Goal: Information Seeking & Learning: Check status

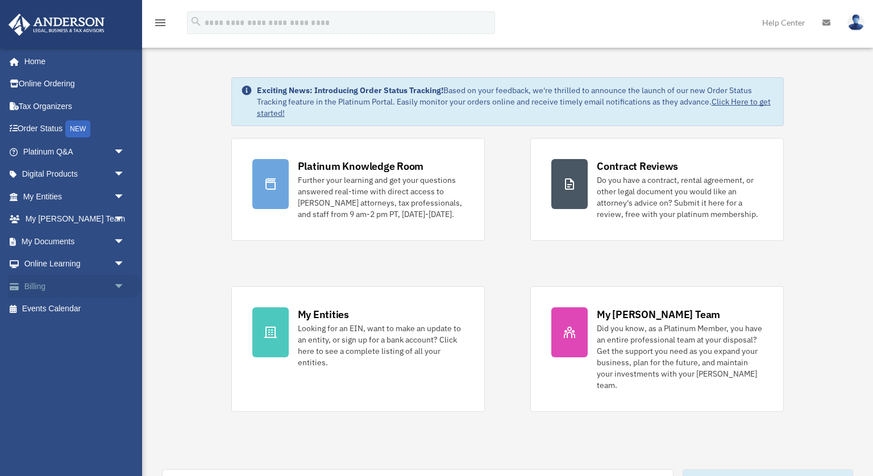
click at [48, 290] on link "Billing arrow_drop_down" at bounding box center [75, 286] width 134 height 23
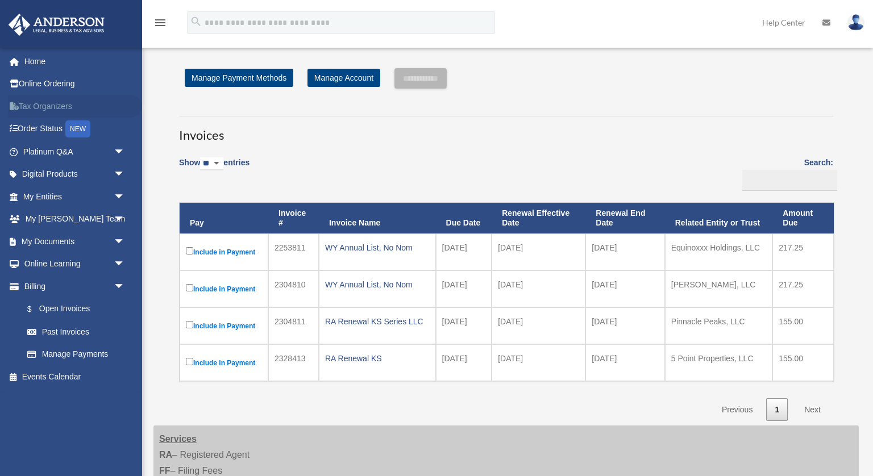
click at [48, 109] on link "Tax Organizers" at bounding box center [75, 106] width 134 height 23
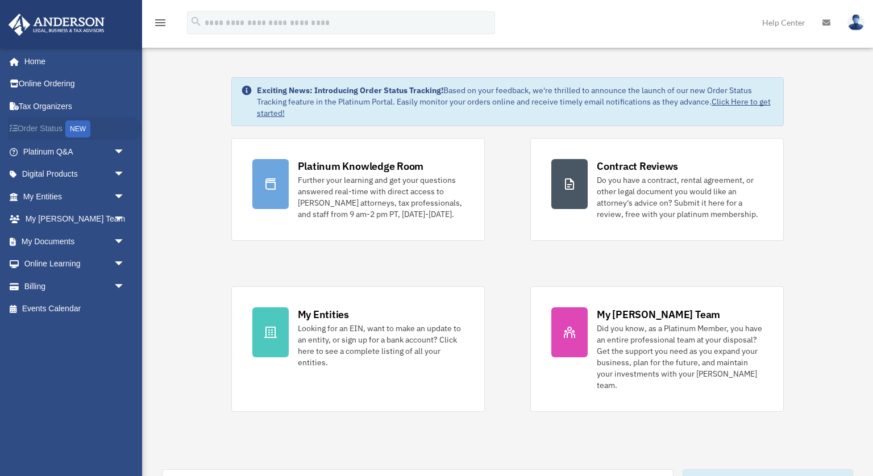
click at [47, 132] on link "Order Status NEW" at bounding box center [75, 129] width 134 height 23
click at [60, 177] on link "Digital Products arrow_drop_down" at bounding box center [75, 174] width 134 height 23
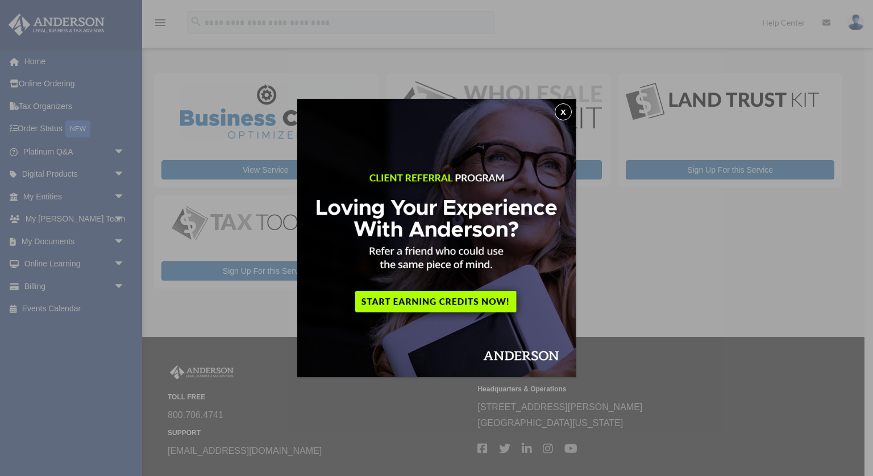
click at [560, 113] on button "x" at bounding box center [563, 111] width 17 height 17
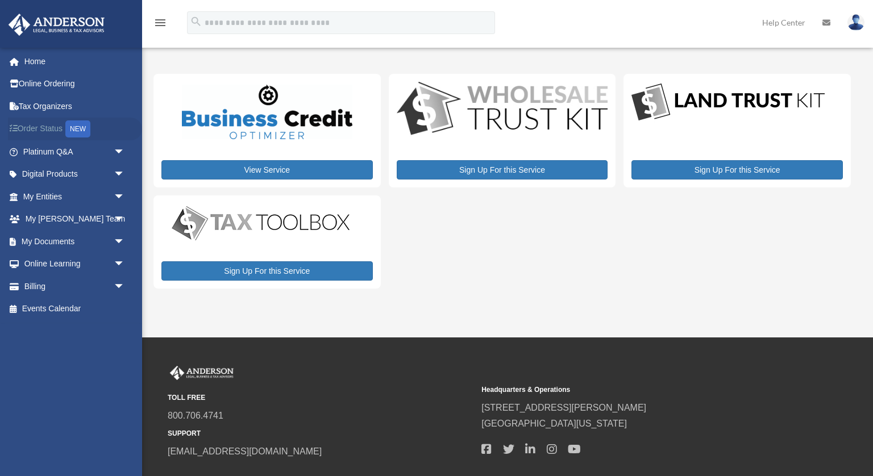
click at [44, 130] on link "Order Status NEW" at bounding box center [75, 129] width 134 height 23
click at [56, 197] on link "My Entities arrow_drop_down" at bounding box center [75, 196] width 134 height 23
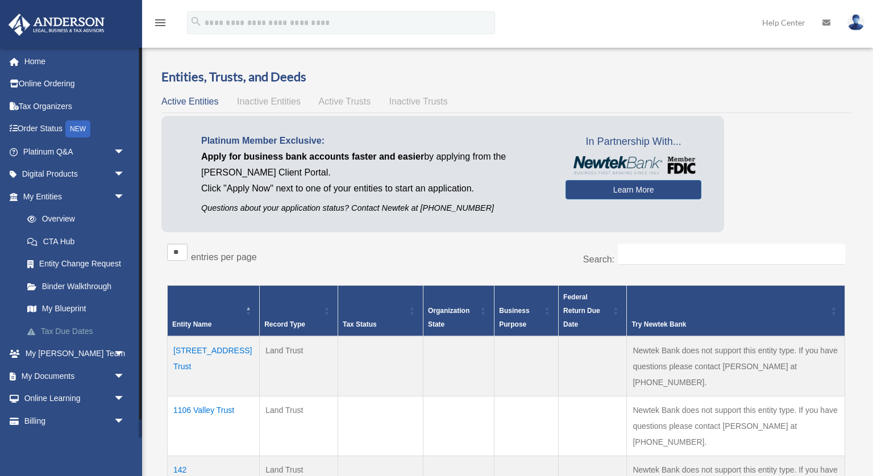
click at [82, 332] on link "Tax Due Dates" at bounding box center [79, 331] width 126 height 23
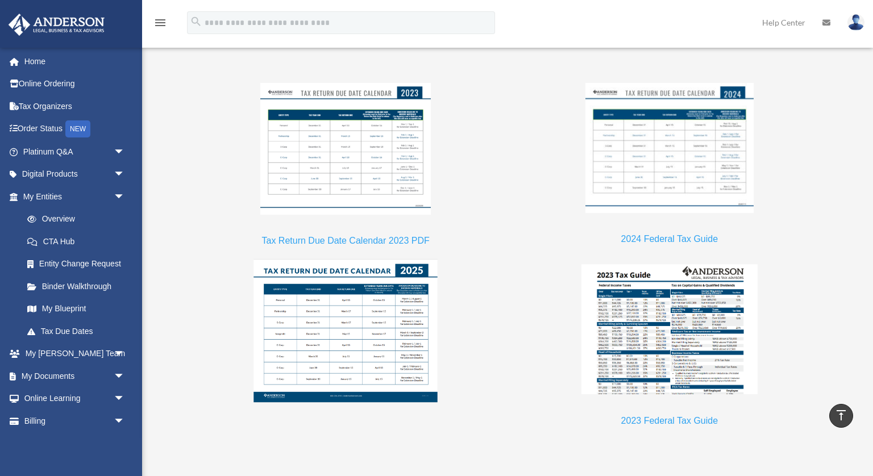
scroll to position [967, 0]
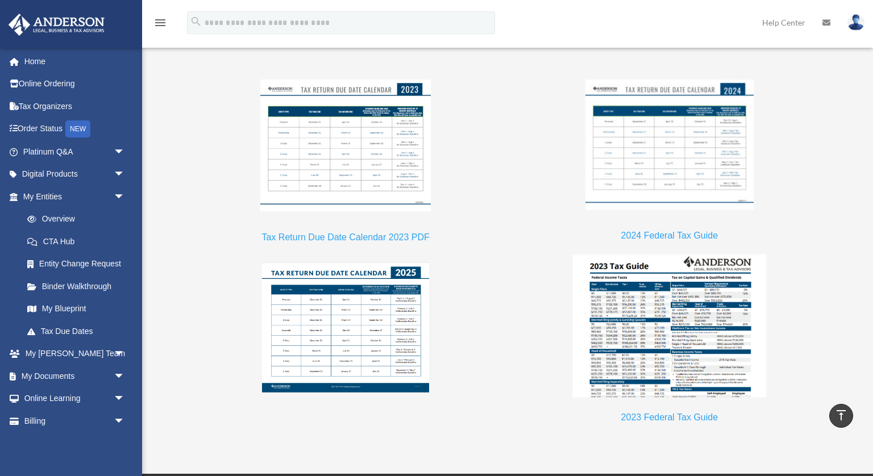
click at [715, 318] on img at bounding box center [669, 326] width 194 height 143
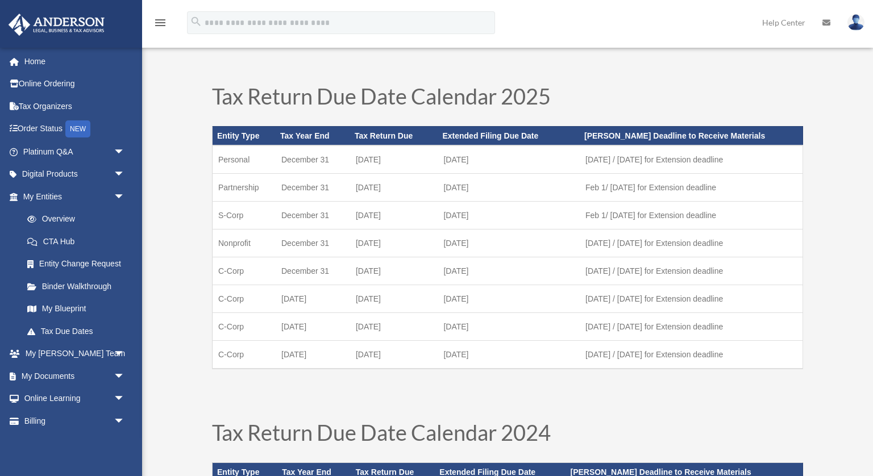
scroll to position [0, 0]
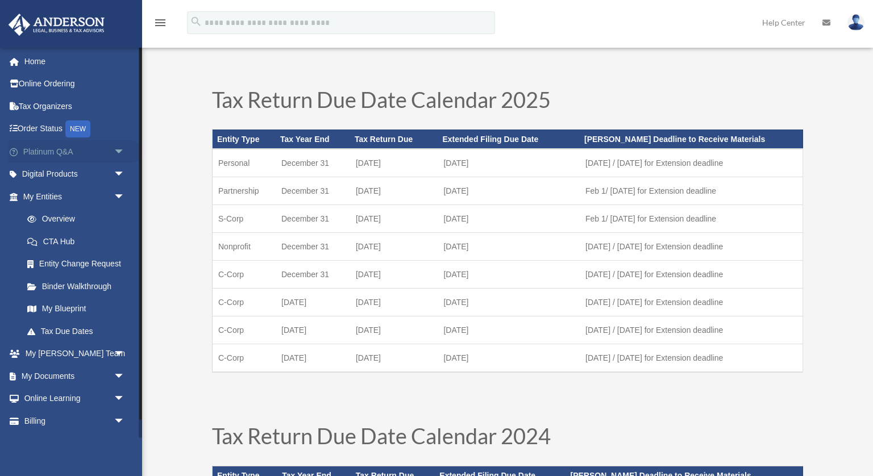
click at [119, 153] on span "arrow_drop_down" at bounding box center [125, 151] width 23 height 23
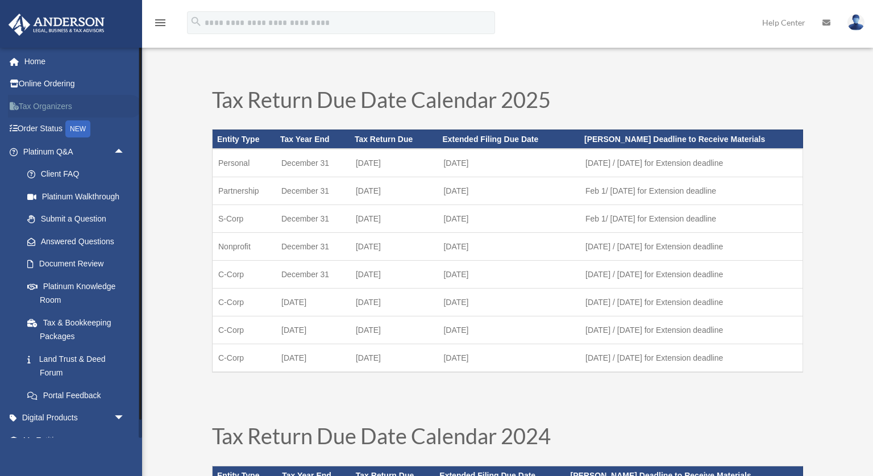
click at [62, 110] on link "Tax Organizers" at bounding box center [75, 106] width 134 height 23
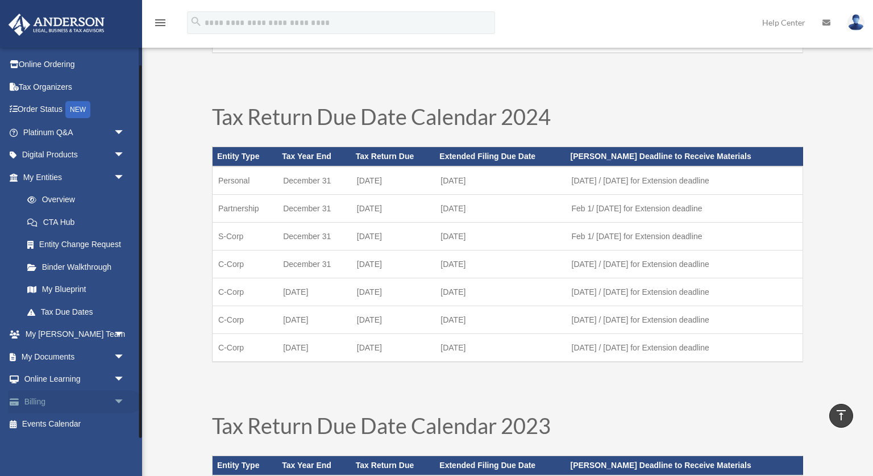
scroll to position [328, 0]
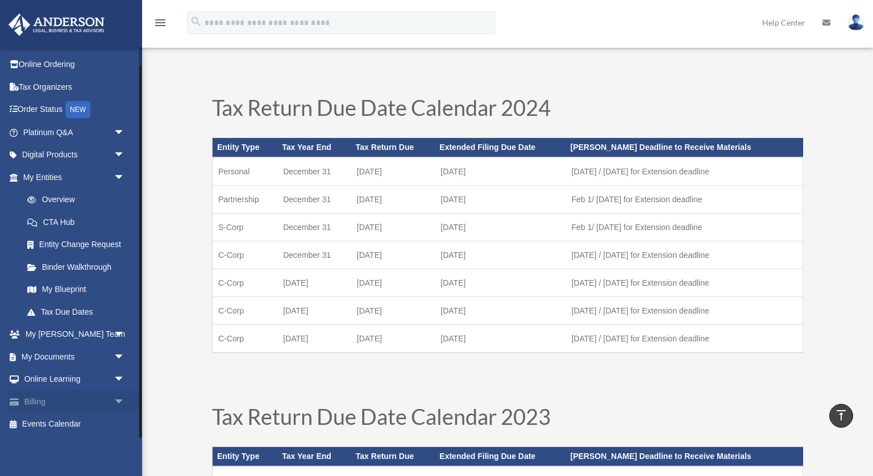
click at [120, 401] on span "arrow_drop_down" at bounding box center [125, 401] width 23 height 23
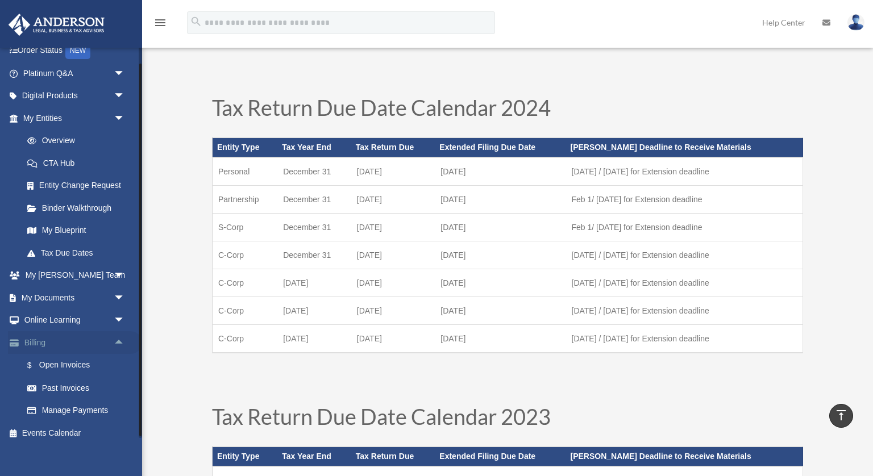
scroll to position [87, 0]
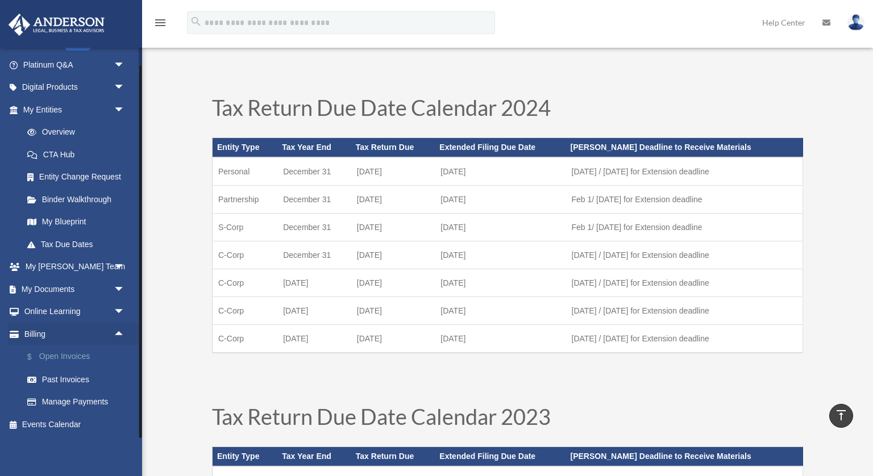
click at [81, 355] on link "$ Open Invoices" at bounding box center [79, 356] width 126 height 23
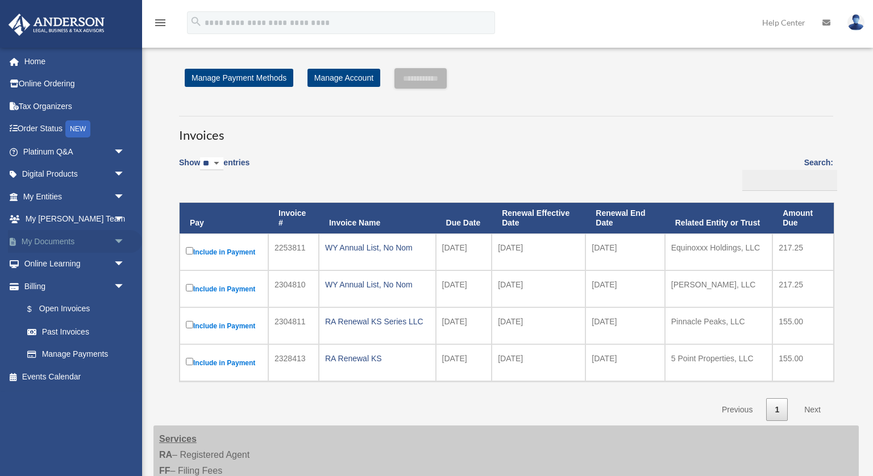
click at [122, 243] on span "arrow_drop_down" at bounding box center [125, 241] width 23 height 23
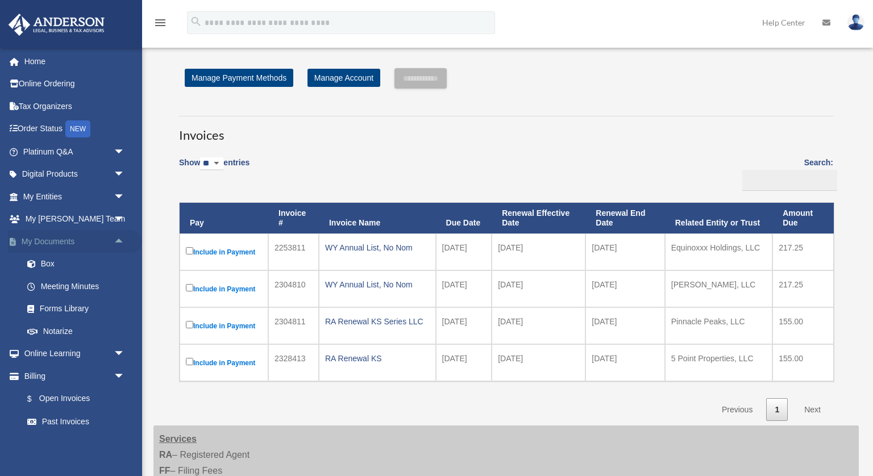
click at [121, 241] on span "arrow_drop_up" at bounding box center [125, 241] width 23 height 23
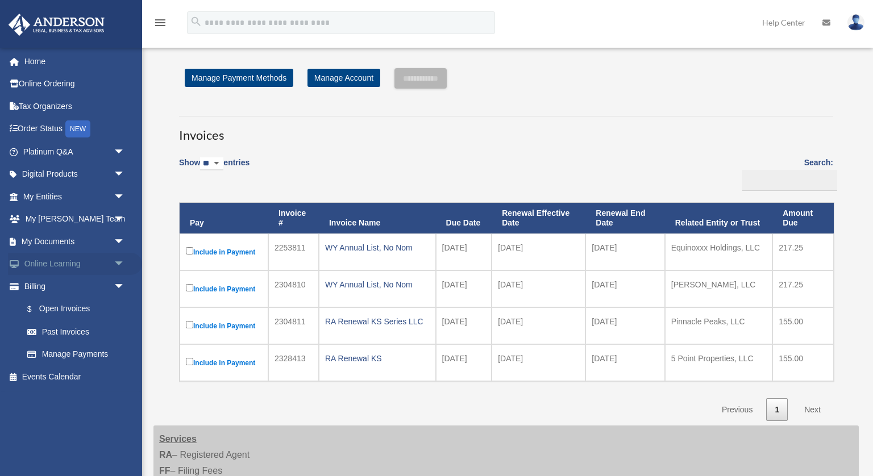
click at [117, 262] on span "arrow_drop_down" at bounding box center [125, 264] width 23 height 23
click at [117, 262] on span "arrow_drop_up" at bounding box center [125, 264] width 23 height 23
click at [122, 226] on span "arrow_drop_down" at bounding box center [125, 219] width 23 height 23
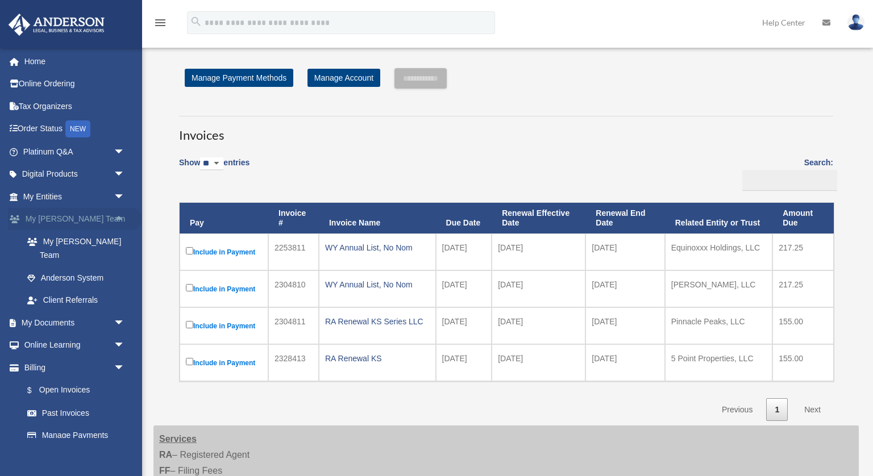
click at [119, 220] on span "arrow_drop_up" at bounding box center [125, 219] width 23 height 23
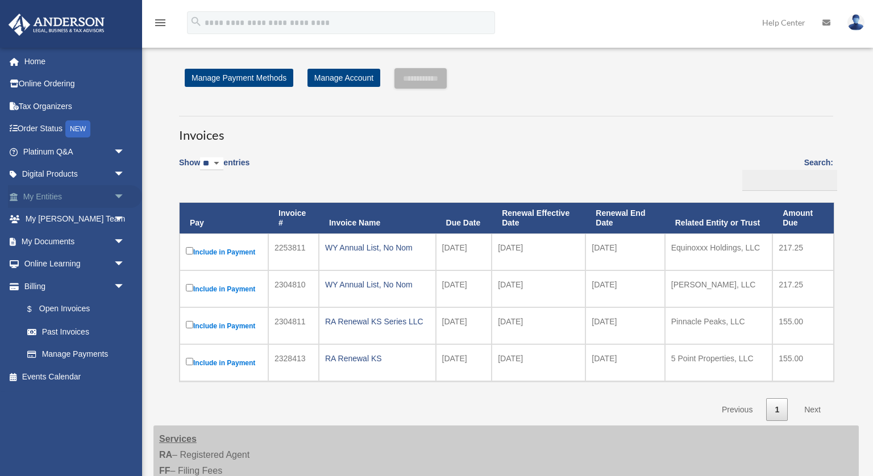
click at [120, 198] on span "arrow_drop_down" at bounding box center [125, 196] width 23 height 23
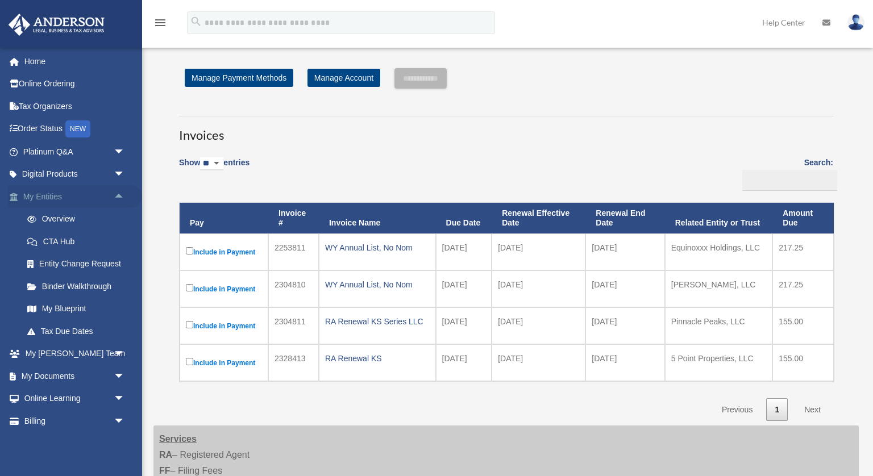
click at [117, 197] on span "arrow_drop_up" at bounding box center [125, 196] width 23 height 23
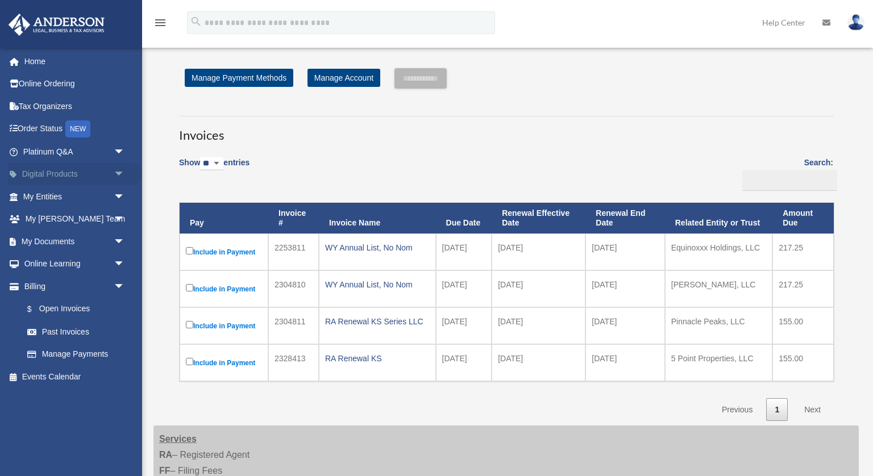
click at [119, 176] on span "arrow_drop_down" at bounding box center [125, 174] width 23 height 23
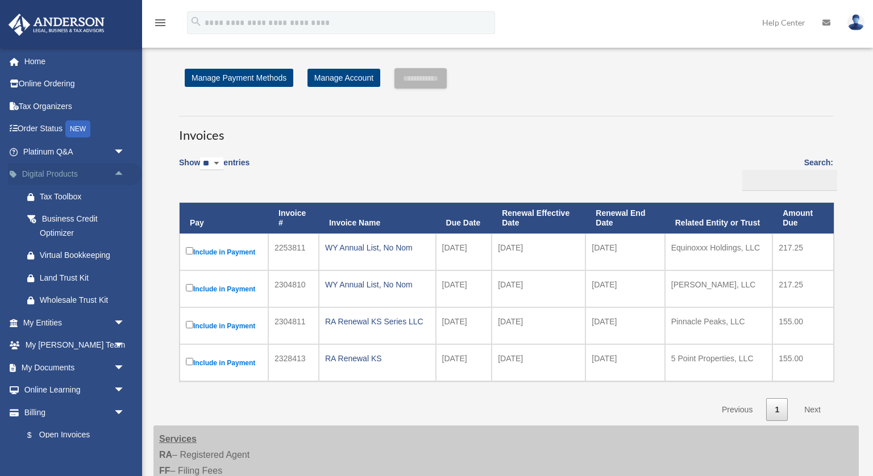
click at [119, 174] on span "arrow_drop_up" at bounding box center [125, 174] width 23 height 23
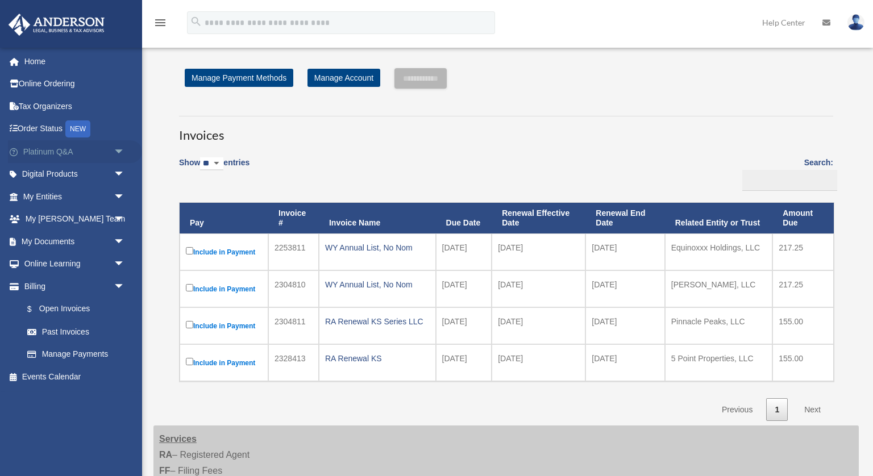
click at [118, 151] on span "arrow_drop_down" at bounding box center [125, 151] width 23 height 23
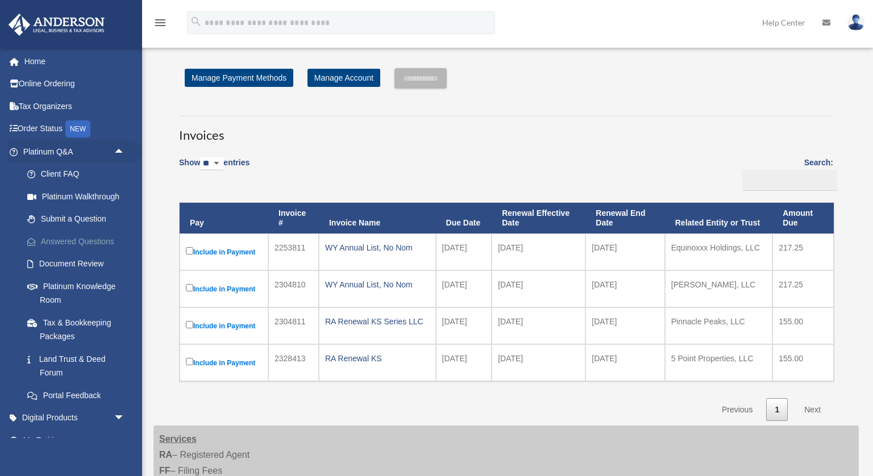
click at [96, 240] on link "Answered Questions" at bounding box center [79, 241] width 126 height 23
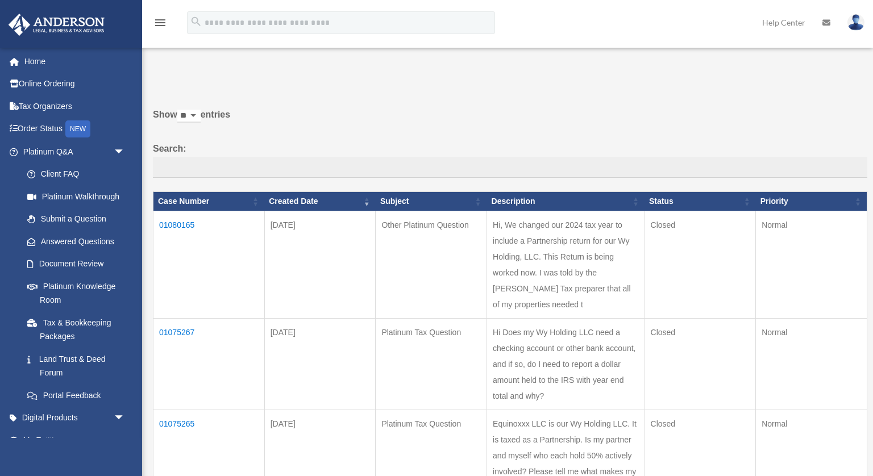
click at [186, 224] on td "01080165" at bounding box center [208, 264] width 111 height 107
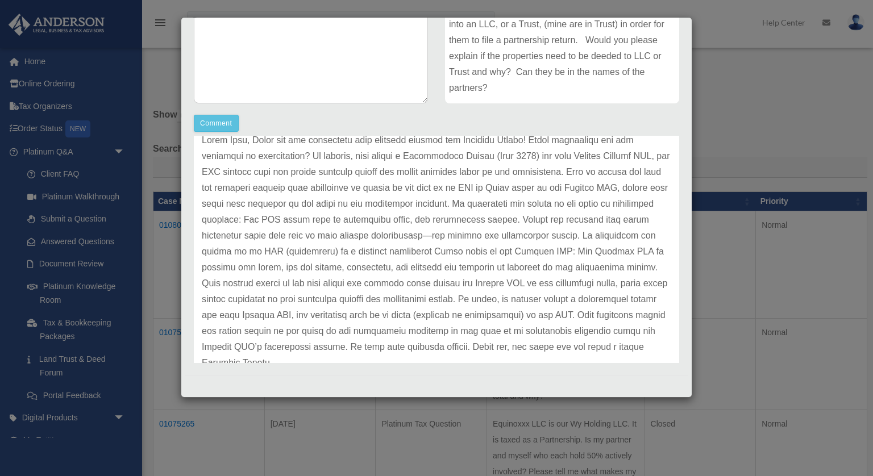
scroll to position [79, 0]
